Goal: Navigation & Orientation: Understand site structure

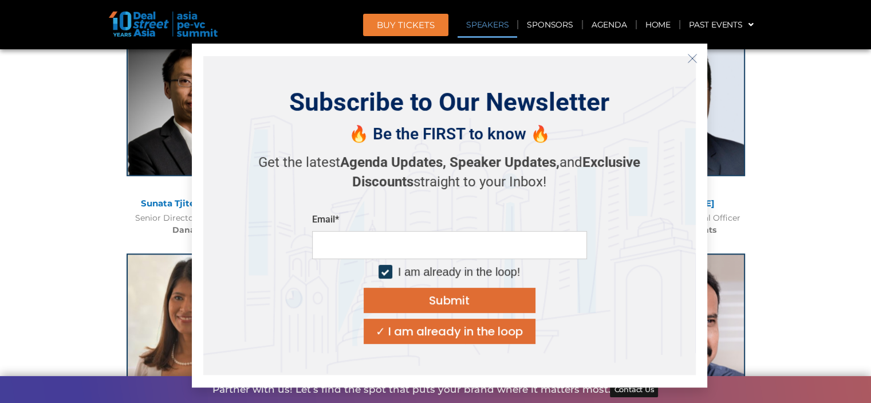
scroll to position [1318, 0]
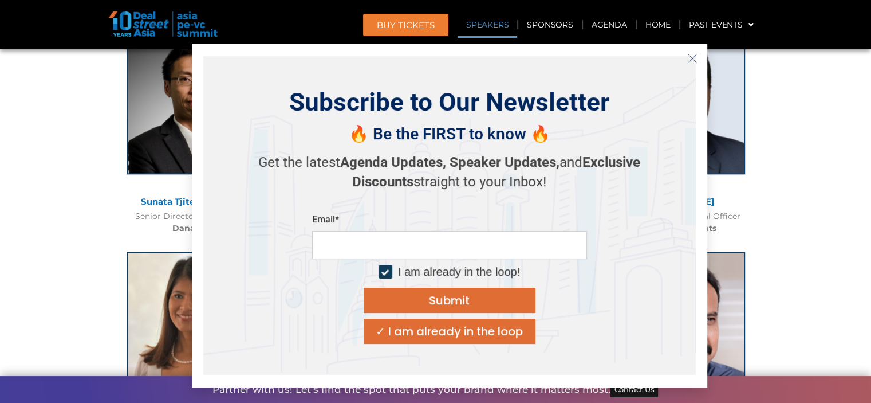
click at [696, 58] on icon "Close" at bounding box center [693, 58] width 10 height 10
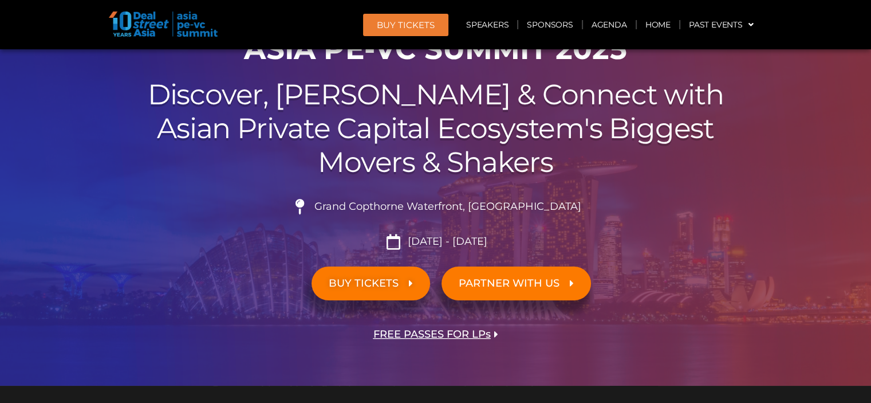
scroll to position [0, 0]
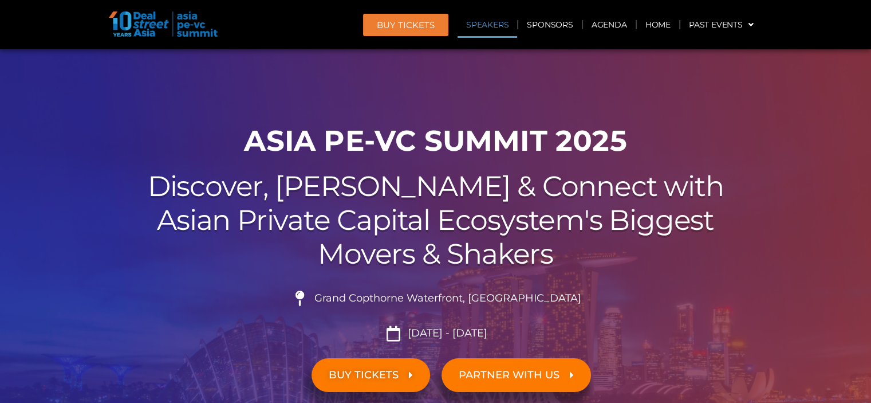
click at [488, 21] on link "Speakers" at bounding box center [488, 24] width 60 height 26
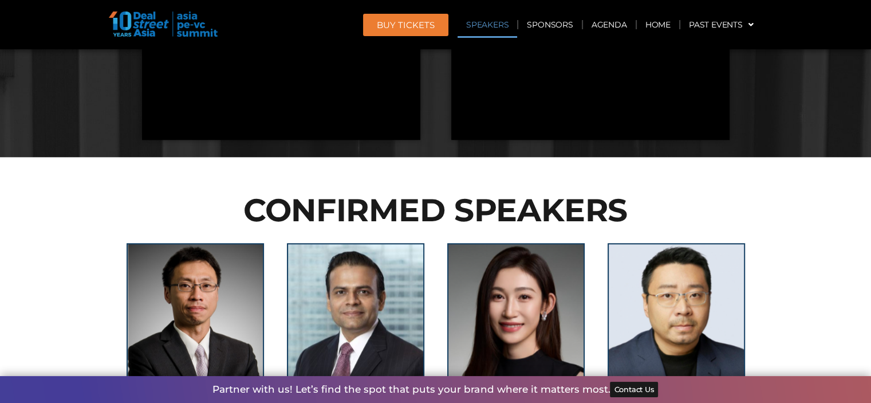
scroll to position [1255, 0]
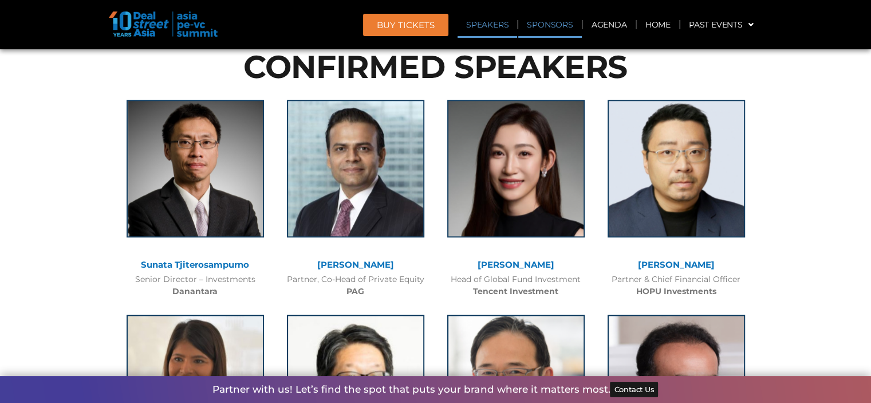
click at [553, 27] on link "Sponsors" at bounding box center [549, 24] width 63 height 26
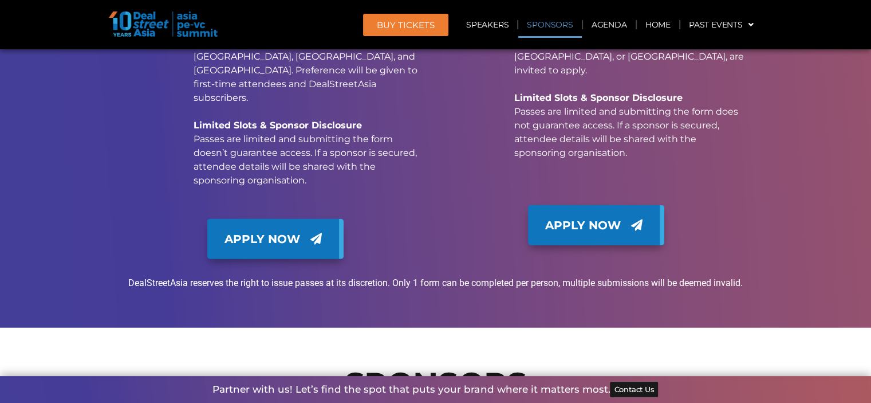
scroll to position [11717, 0]
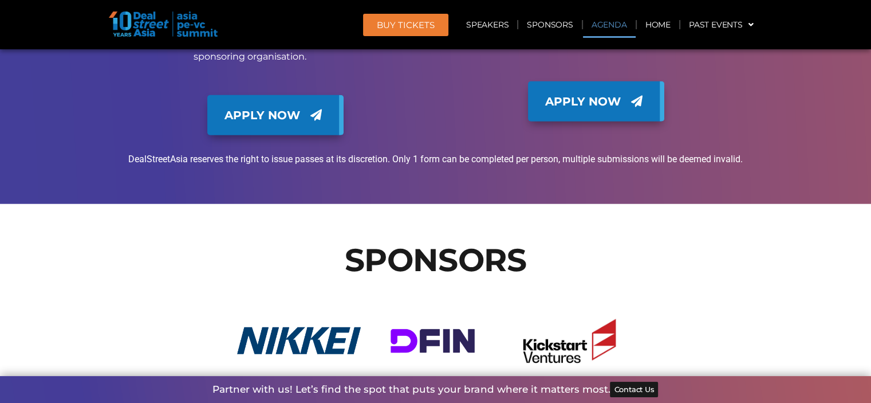
click at [611, 29] on link "Agenda" at bounding box center [609, 24] width 53 height 26
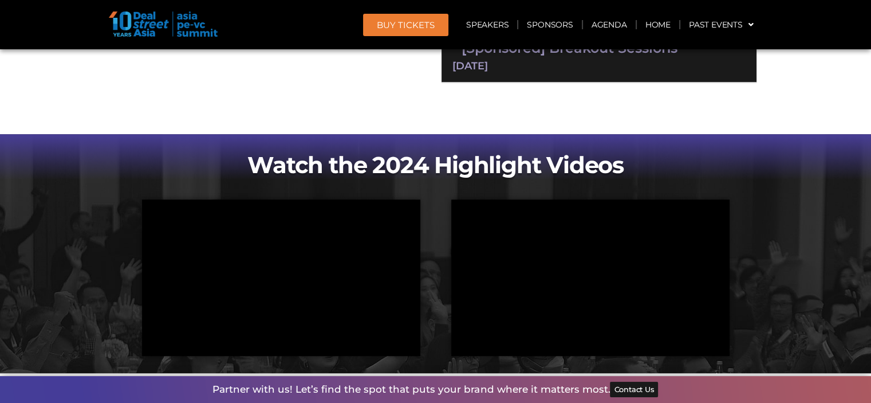
scroll to position [1067, 0]
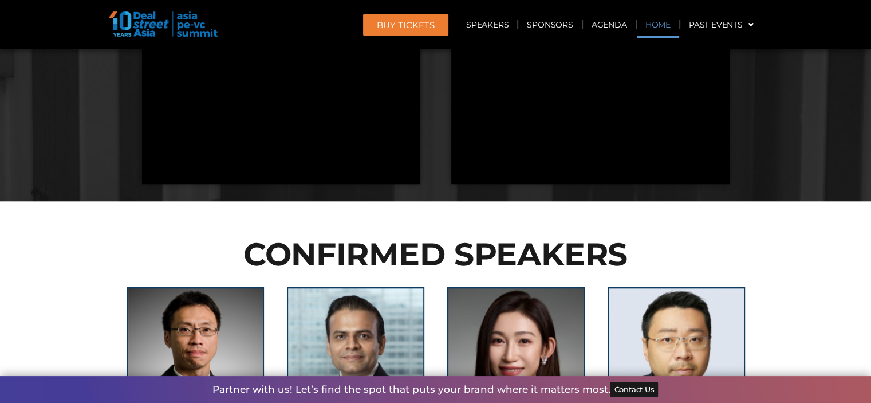
click at [651, 24] on link "Home" at bounding box center [658, 24] width 42 height 26
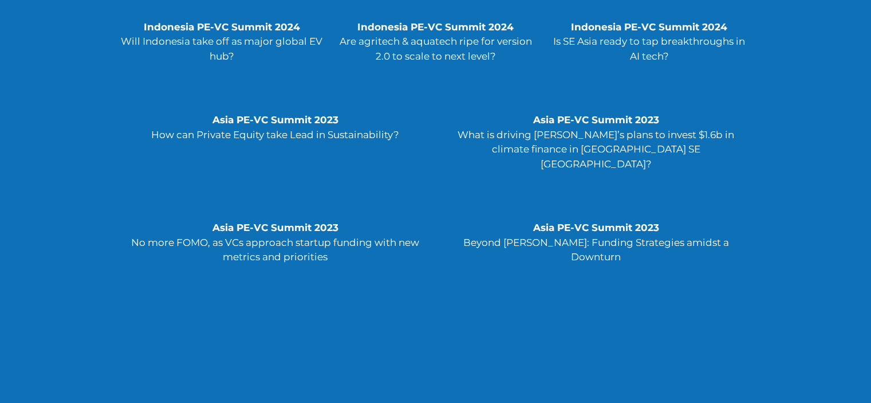
scroll to position [2922, 0]
